Goal: Task Accomplishment & Management: Manage account settings

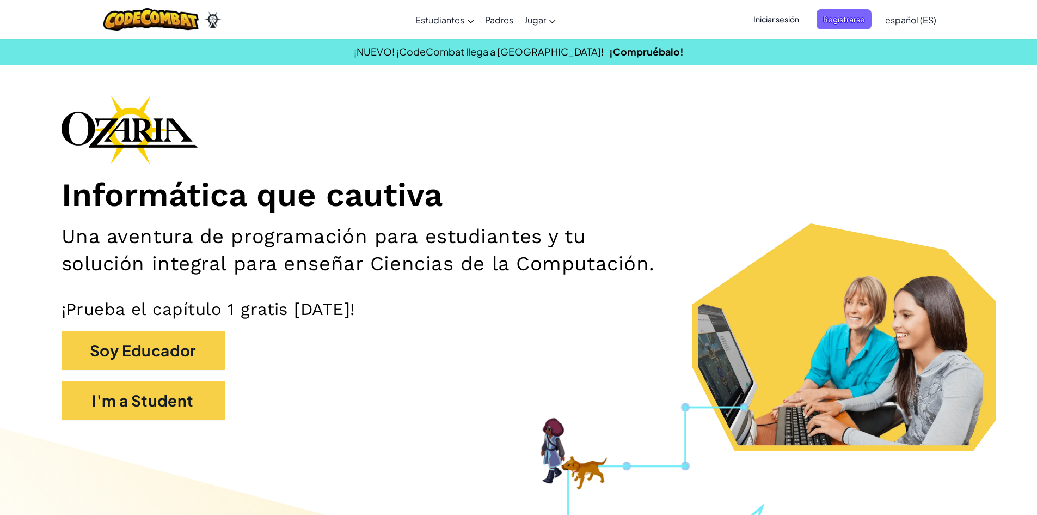
click at [773, 23] on span "Iniciar sesión" at bounding box center [776, 19] width 59 height 20
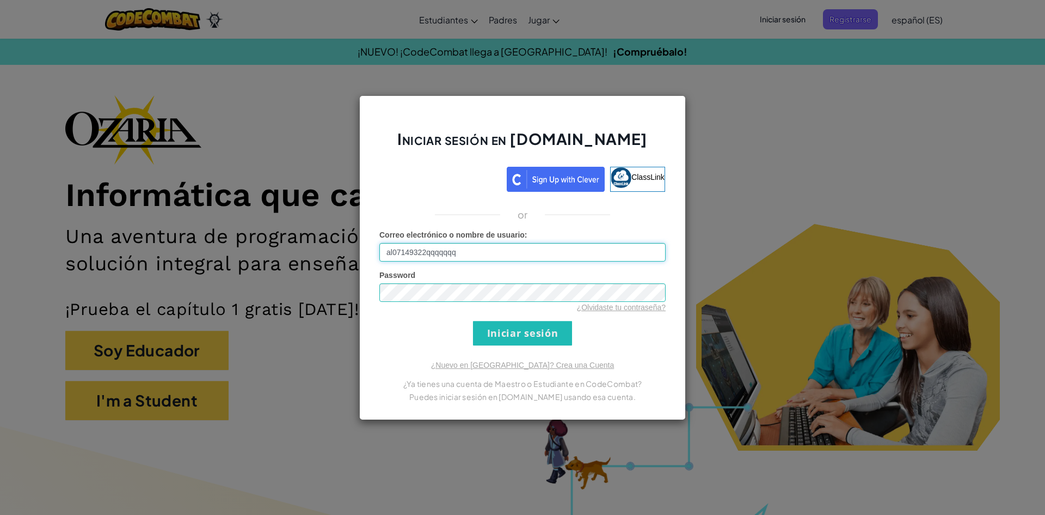
click at [545, 253] on input "al07149322qqqqqqq" at bounding box center [523, 252] width 286 height 19
type input "[EMAIL_ADDRESS][DOMAIN_NAME]"
click at [515, 341] on input "Iniciar sesión" at bounding box center [522, 333] width 99 height 25
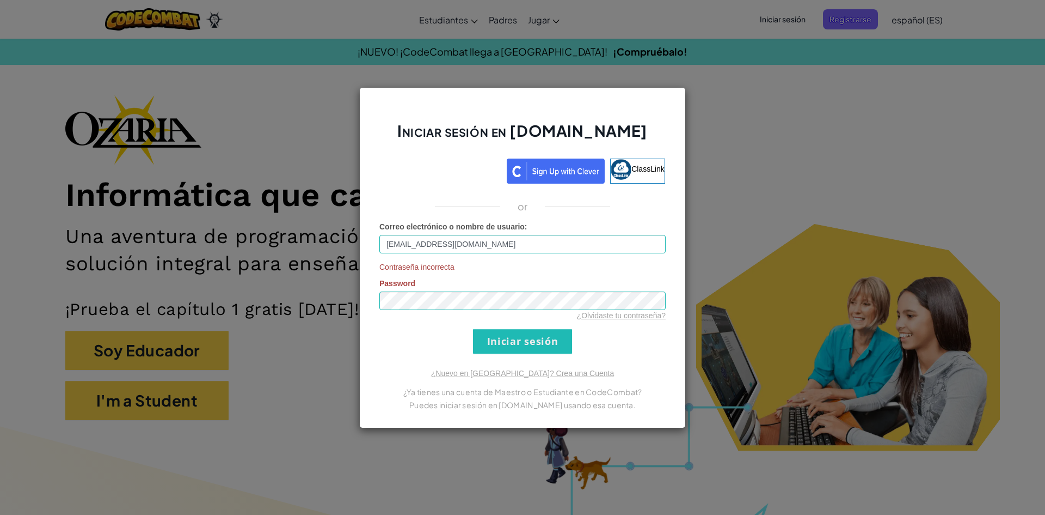
click at [655, 356] on div "Iniciar sesión en [DOMAIN_NAME] ClassLink or Correo electrónico o nombre de usu…" at bounding box center [522, 257] width 327 height 341
click at [654, 317] on link "¿Olvidaste tu contraseña?" at bounding box center [621, 315] width 89 height 9
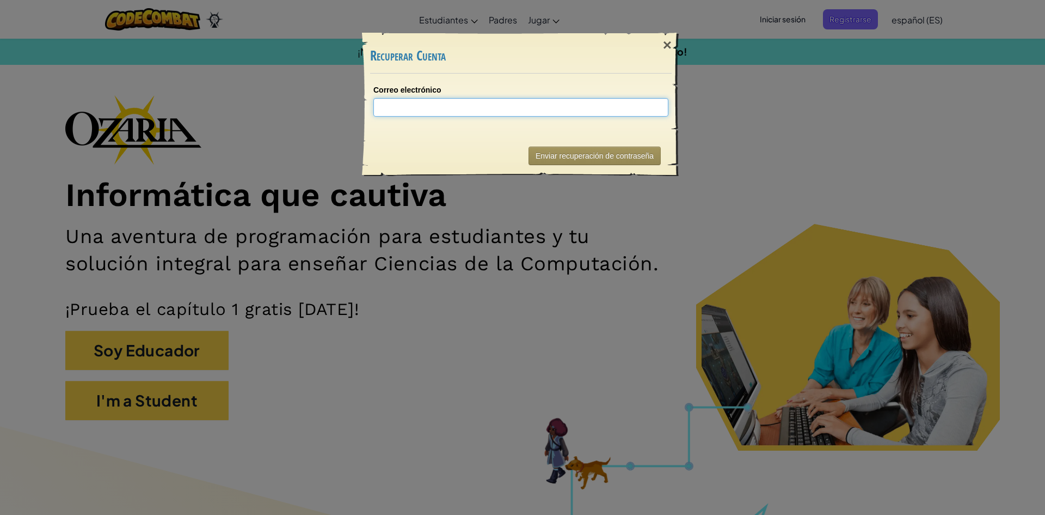
click at [496, 107] on input "Correo electrónico" at bounding box center [521, 107] width 295 height 19
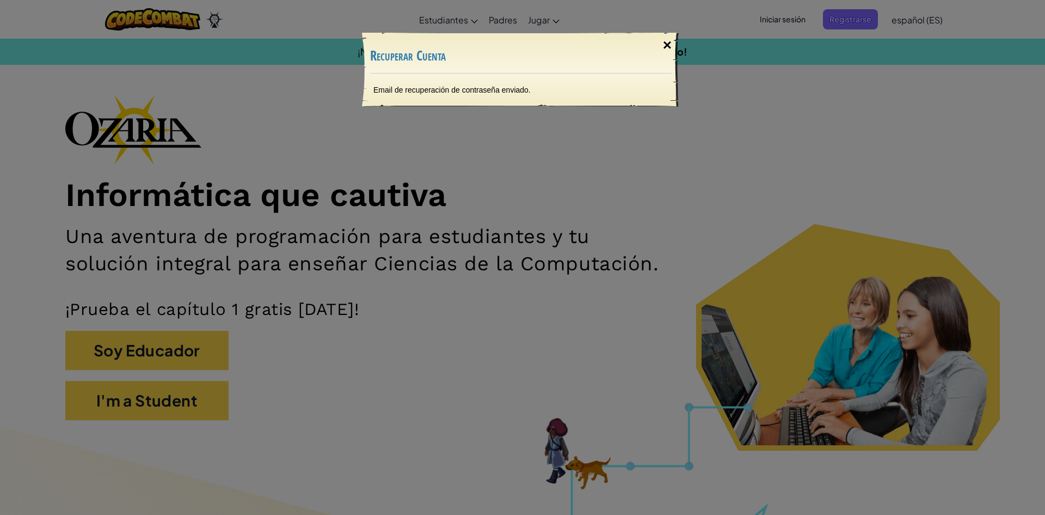
click at [665, 46] on div "×" at bounding box center [667, 45] width 25 height 32
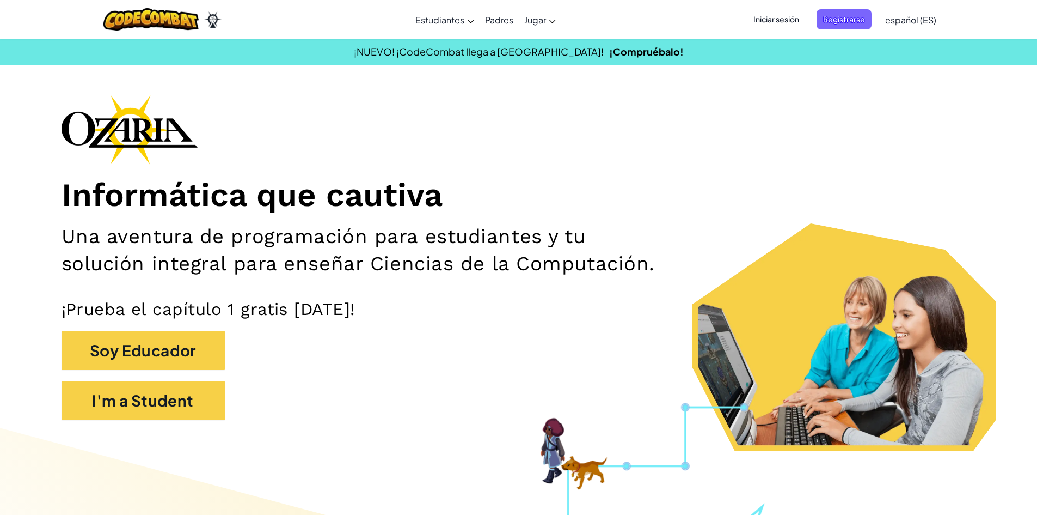
click at [779, 23] on span "Iniciar sesión" at bounding box center [776, 19] width 59 height 20
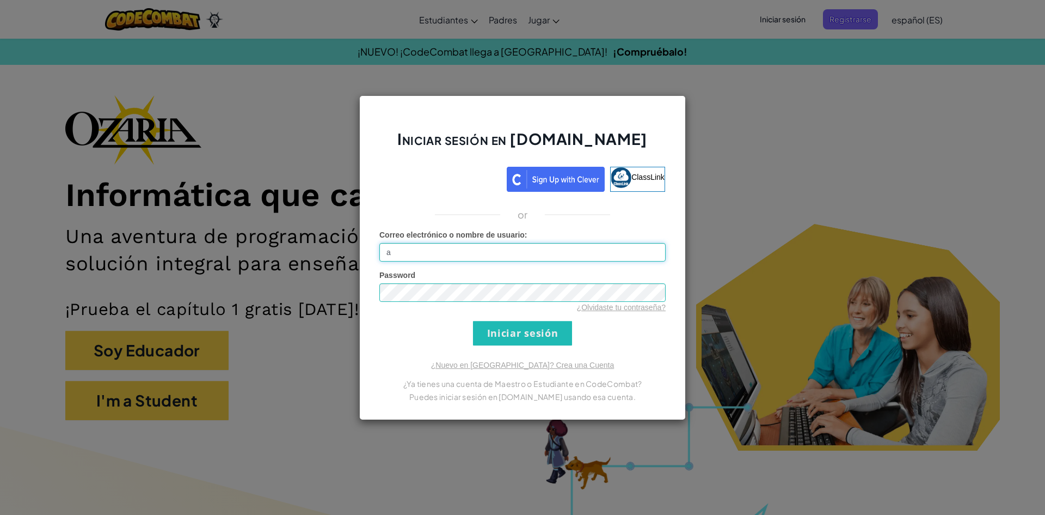
type input "[EMAIL_ADDRESS][DOMAIN_NAME]"
click at [552, 335] on input "Iniciar sesión" at bounding box center [522, 333] width 99 height 25
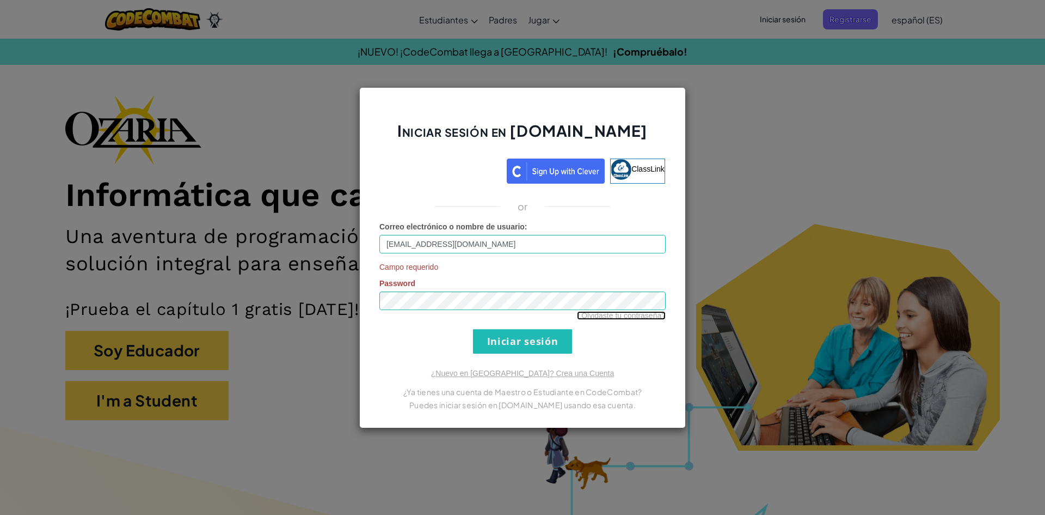
click at [605, 316] on link "¿Olvidaste tu contraseña?" at bounding box center [621, 315] width 89 height 9
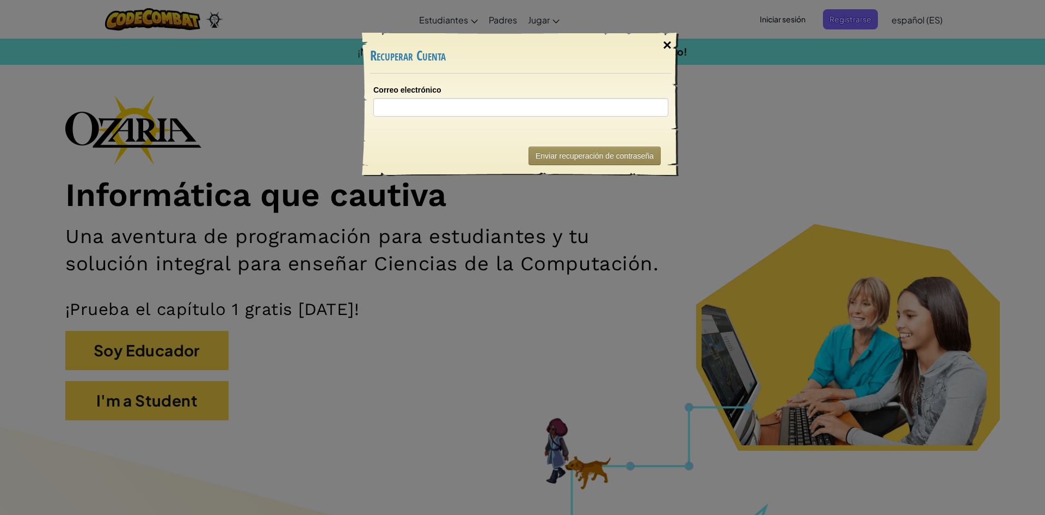
click at [671, 48] on div "×" at bounding box center [667, 45] width 25 height 32
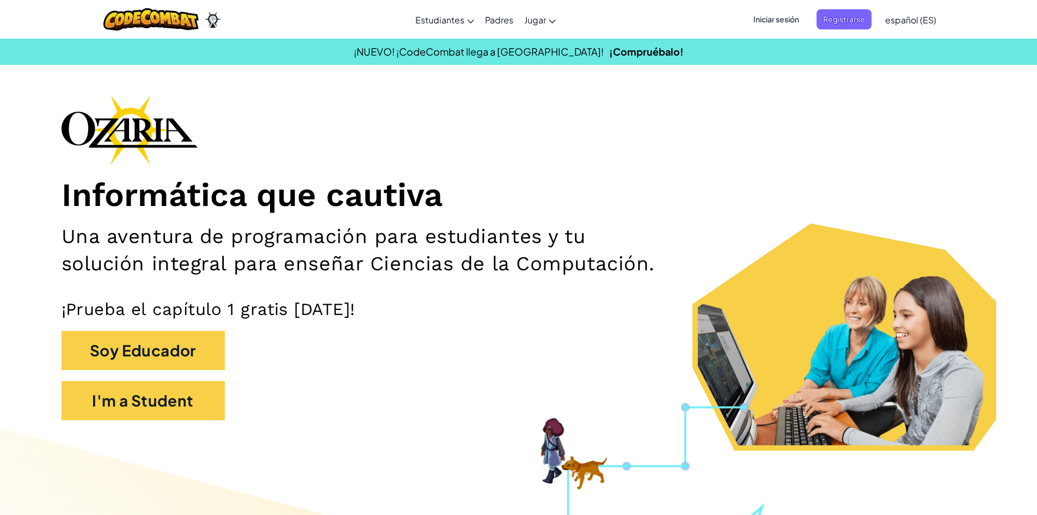
click at [775, 23] on span "Iniciar sesión" at bounding box center [776, 19] width 59 height 20
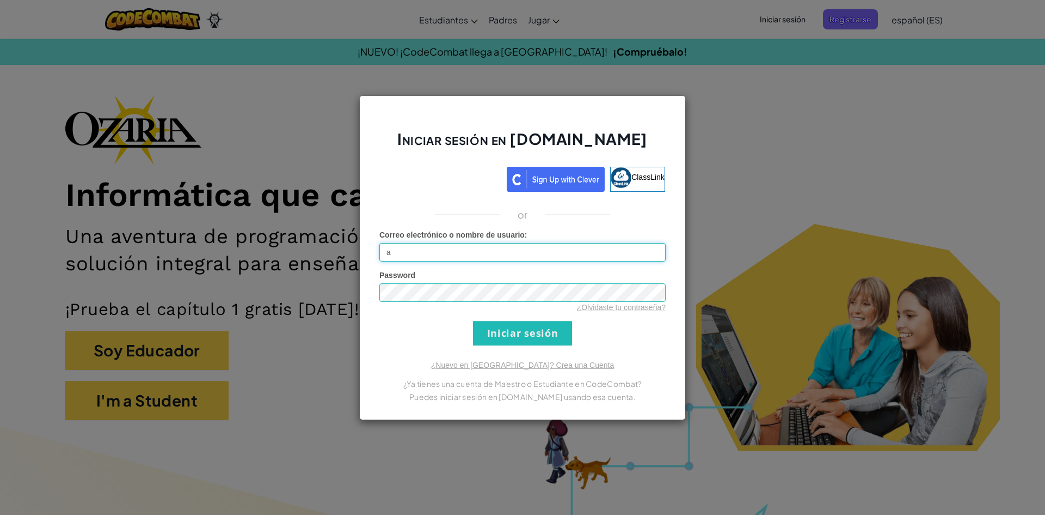
type input "[EMAIL_ADDRESS][DOMAIN_NAME]"
click at [506, 339] on input "Iniciar sesión" at bounding box center [522, 333] width 99 height 25
